Goal: Task Accomplishment & Management: Complete application form

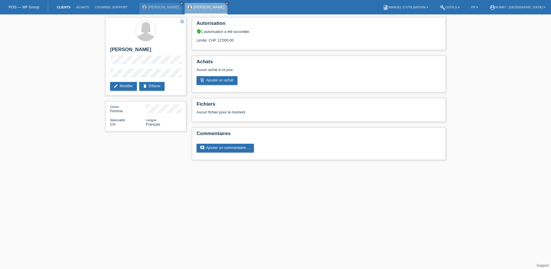
click at [66, 9] on link "Clients" at bounding box center [63, 6] width 19 height 3
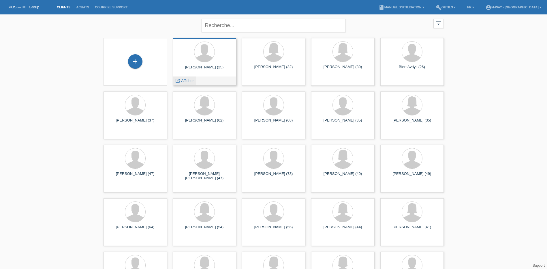
click at [189, 79] on span "Afficher" at bounding box center [187, 80] width 13 height 4
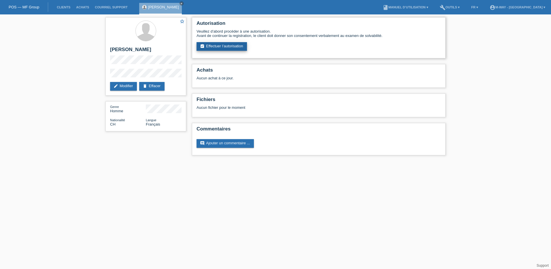
click at [222, 45] on link "assignment_turned_in Effectuer l’autorisation" at bounding box center [222, 46] width 50 height 9
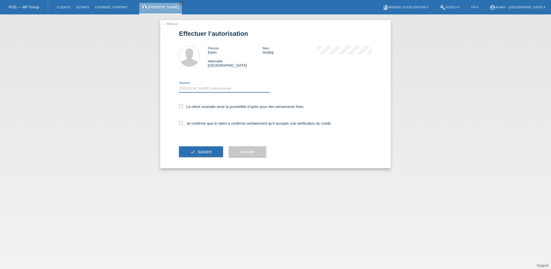
click at [202, 87] on select "Veuillez sélectionner CHF 1.00 - CHF 499.00 CHF 500.00 - CHF 1'999.00 CHF 2'000…" at bounding box center [224, 88] width 91 height 7
select select "3"
click at [179, 85] on select "Veuillez sélectionner CHF 1.00 - CHF 499.00 CHF 500.00 - CHF 1'999.00 CHF 2'000…" at bounding box center [224, 88] width 91 height 7
drag, startPoint x: 180, startPoint y: 105, endPoint x: 179, endPoint y: 117, distance: 12.4
click at [180, 105] on icon at bounding box center [181, 106] width 4 height 4
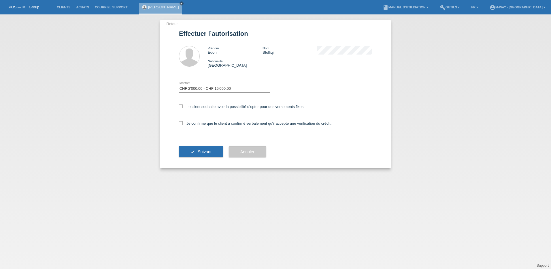
click at [180, 105] on input "Le client souhaite avoir la possibilité d’opter pour des versements fixes" at bounding box center [181, 106] width 4 height 4
checkbox input "true"
click at [180, 124] on icon at bounding box center [181, 123] width 4 height 4
click at [180, 124] on input "Je confirme que le client a confirmé verbalement qu'il accepte une vérification…" at bounding box center [181, 123] width 4 height 4
checkbox input "true"
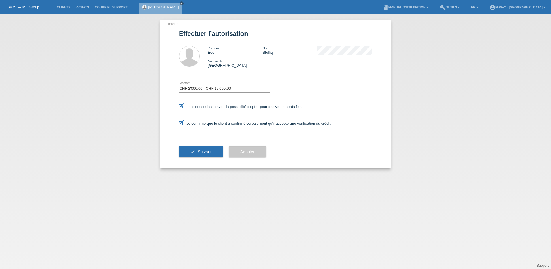
drag, startPoint x: 208, startPoint y: 151, endPoint x: 156, endPoint y: 132, distance: 56.0
click at [207, 151] on span "Suivant" at bounding box center [205, 151] width 14 height 5
